Goal: Task Accomplishment & Management: Use online tool/utility

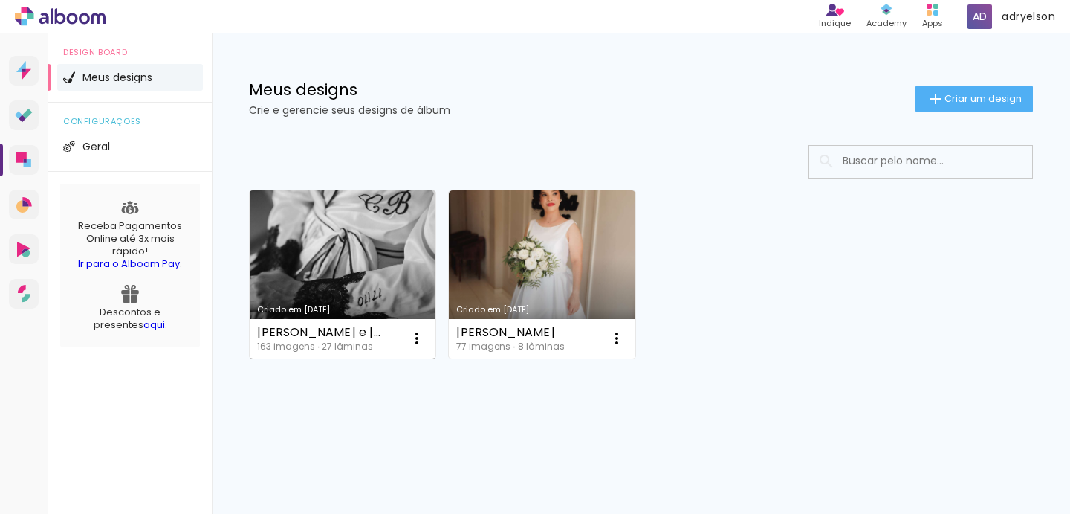
click at [337, 241] on link "Criado em [DATE]" at bounding box center [343, 274] width 186 height 168
